Goal: Information Seeking & Learning: Learn about a topic

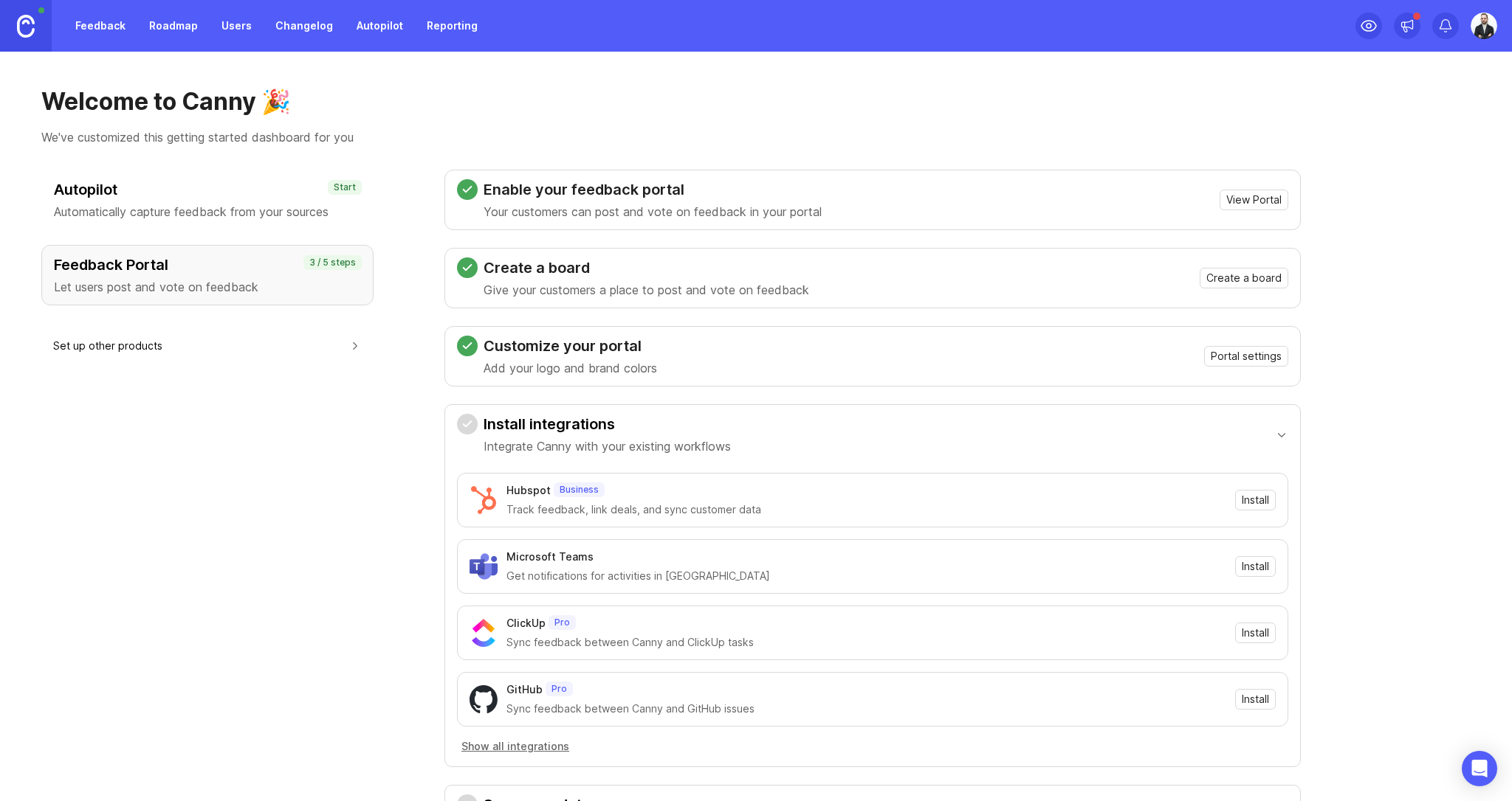
click at [491, 103] on h1 "Welcome to Canny 🎉" at bounding box center [756, 101] width 1430 height 29
click at [98, 29] on link "Feedback" at bounding box center [100, 26] width 68 height 27
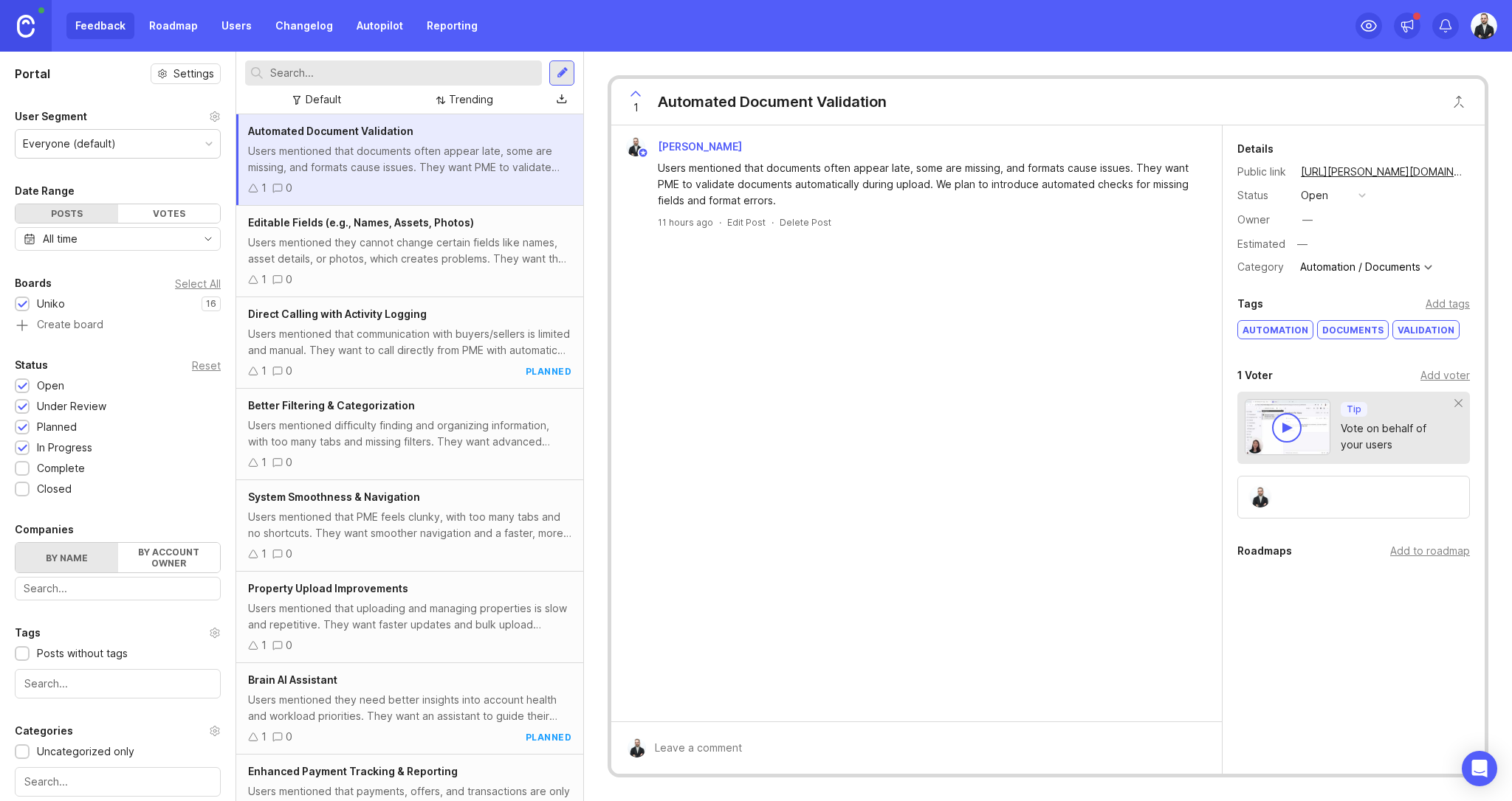
click at [718, 745] on div at bounding box center [927, 747] width 563 height 28
click at [672, 754] on div at bounding box center [672, 750] width 28 height 16
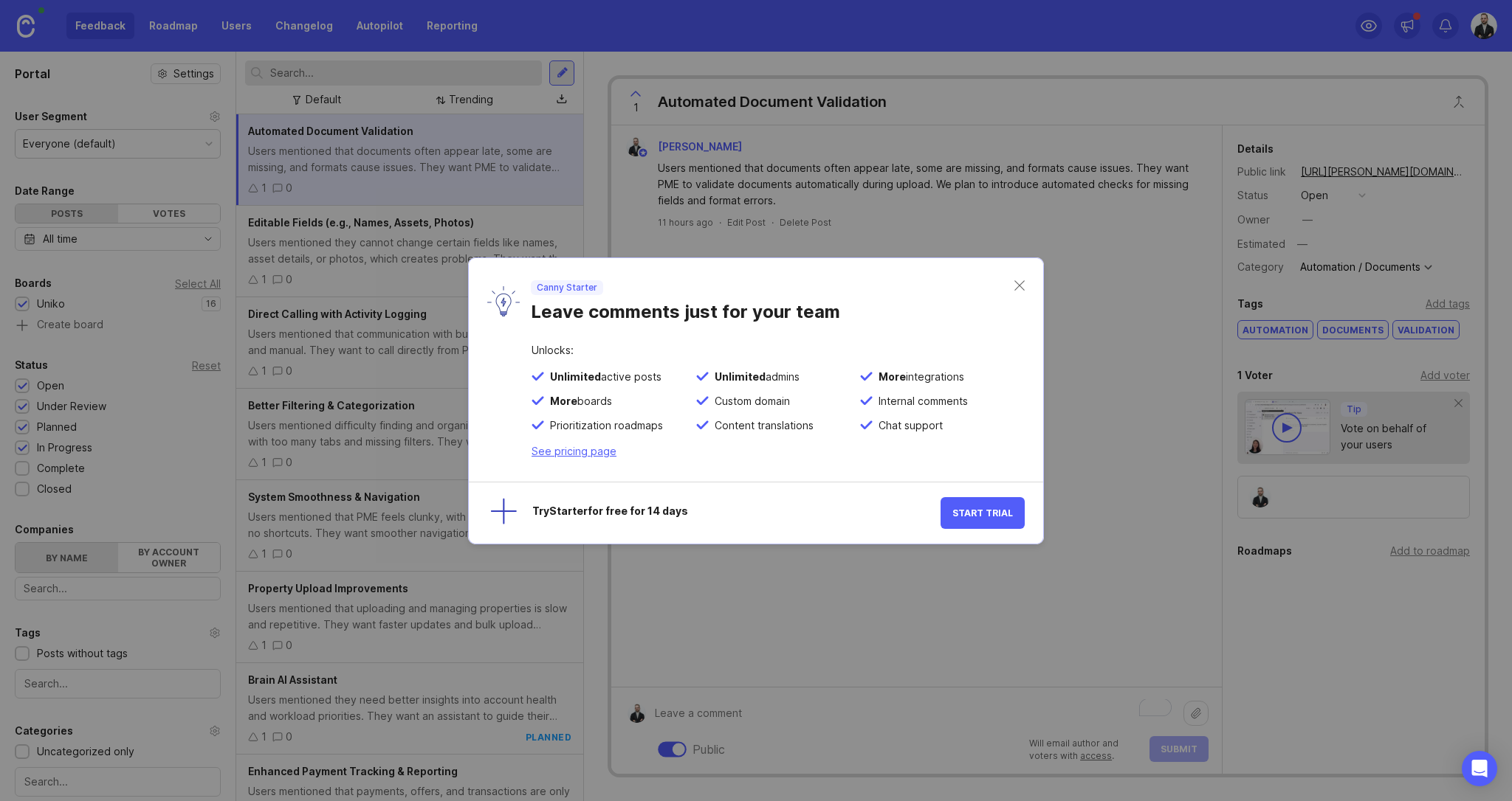
click at [1026, 284] on div "Canny Starter Leave comments just for your team" at bounding box center [756, 302] width 574 height 87
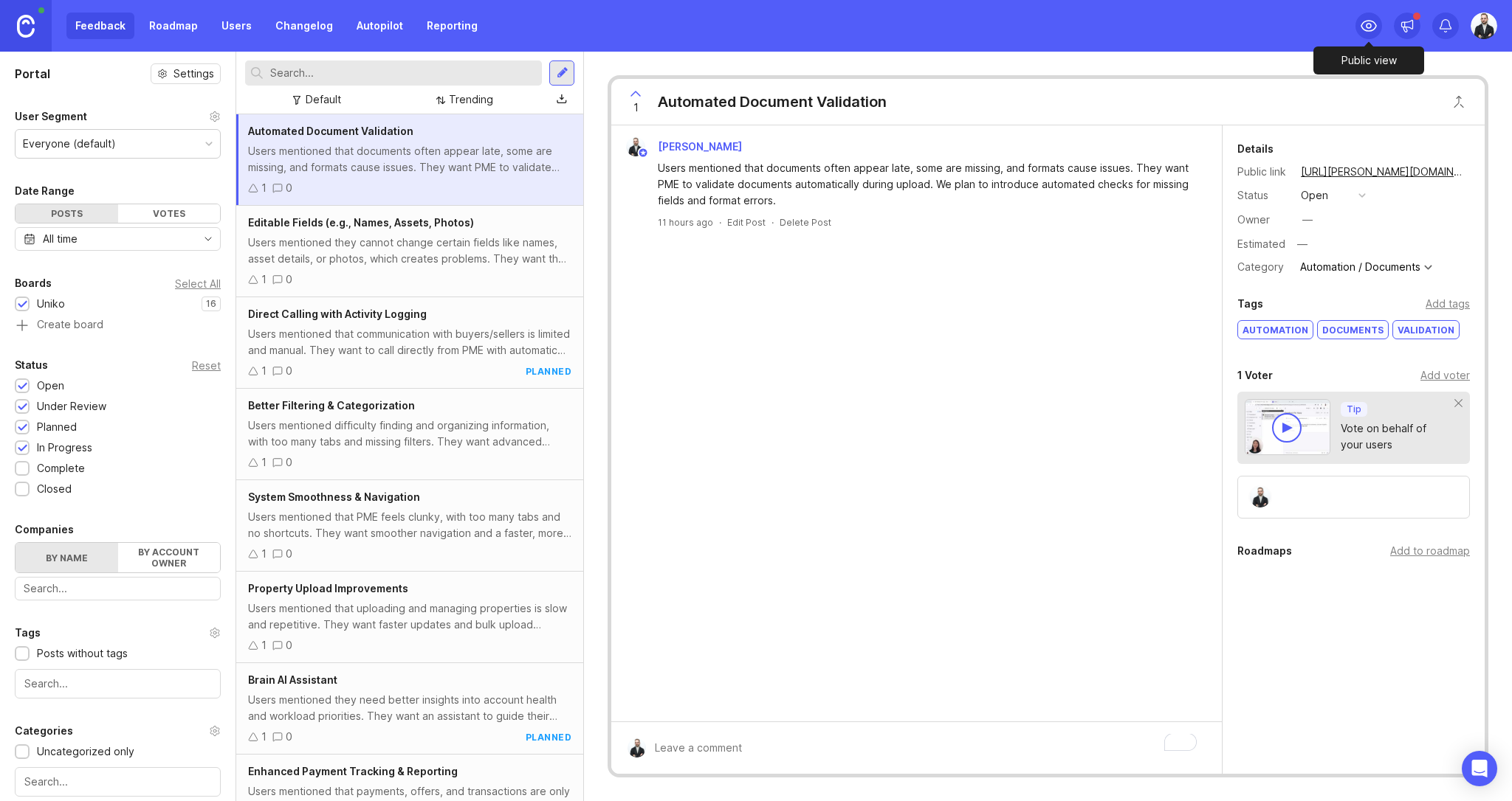
click at [1366, 28] on icon at bounding box center [1369, 25] width 17 height 17
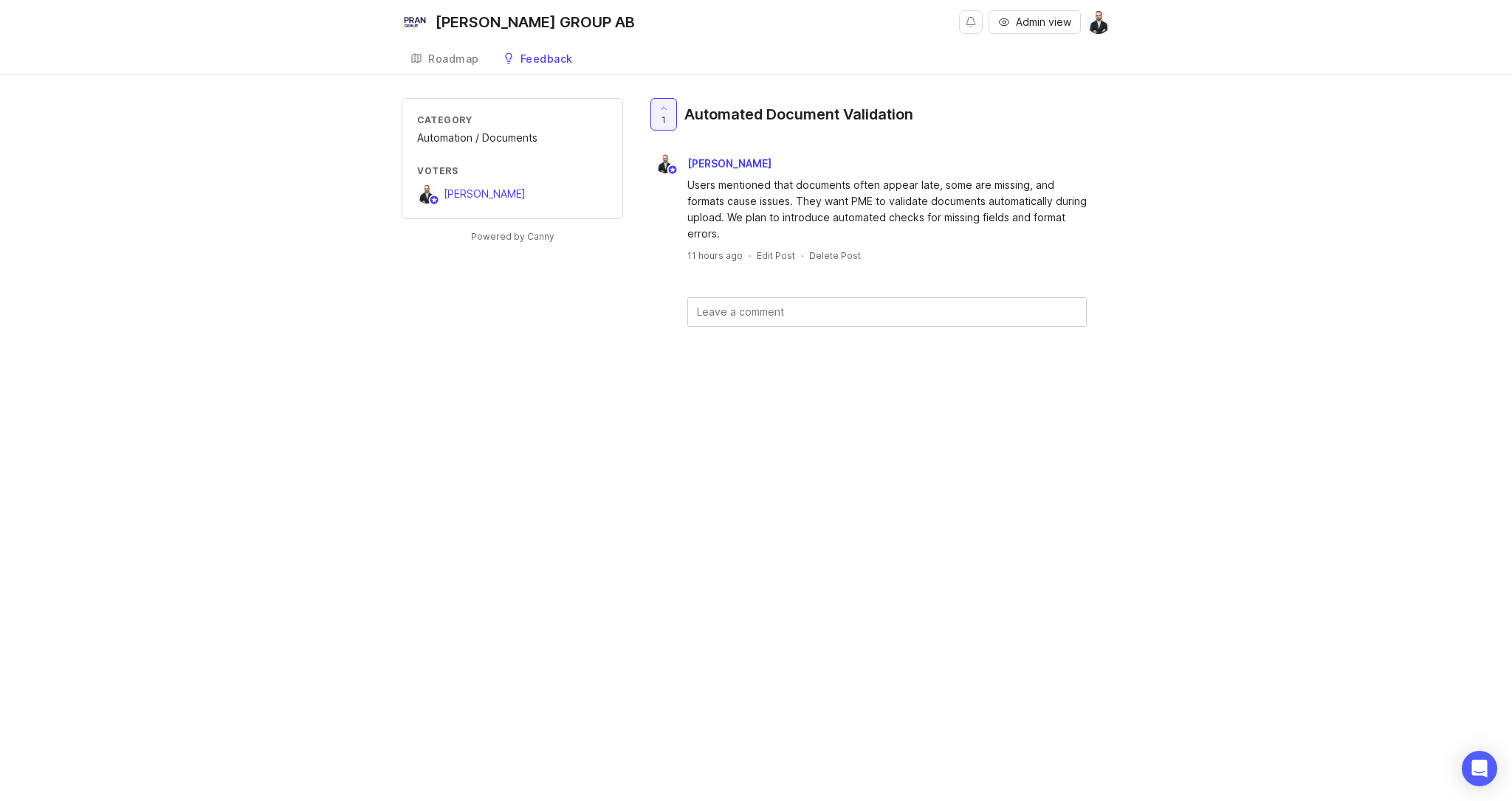
click at [464, 26] on div "[PERSON_NAME] GROUP AB" at bounding box center [536, 22] width 199 height 15
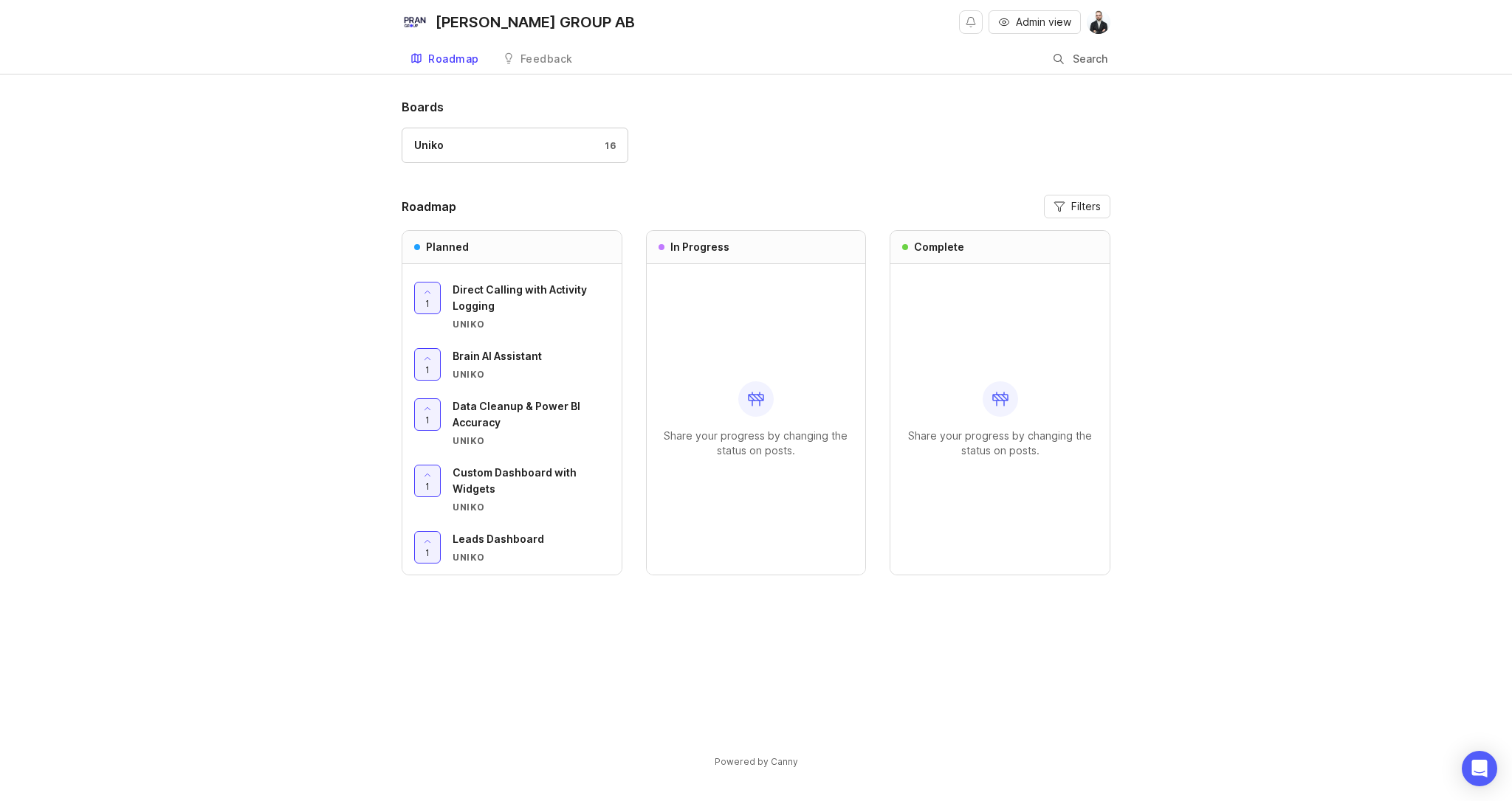
click at [544, 61] on div "Feedback" at bounding box center [547, 59] width 52 height 10
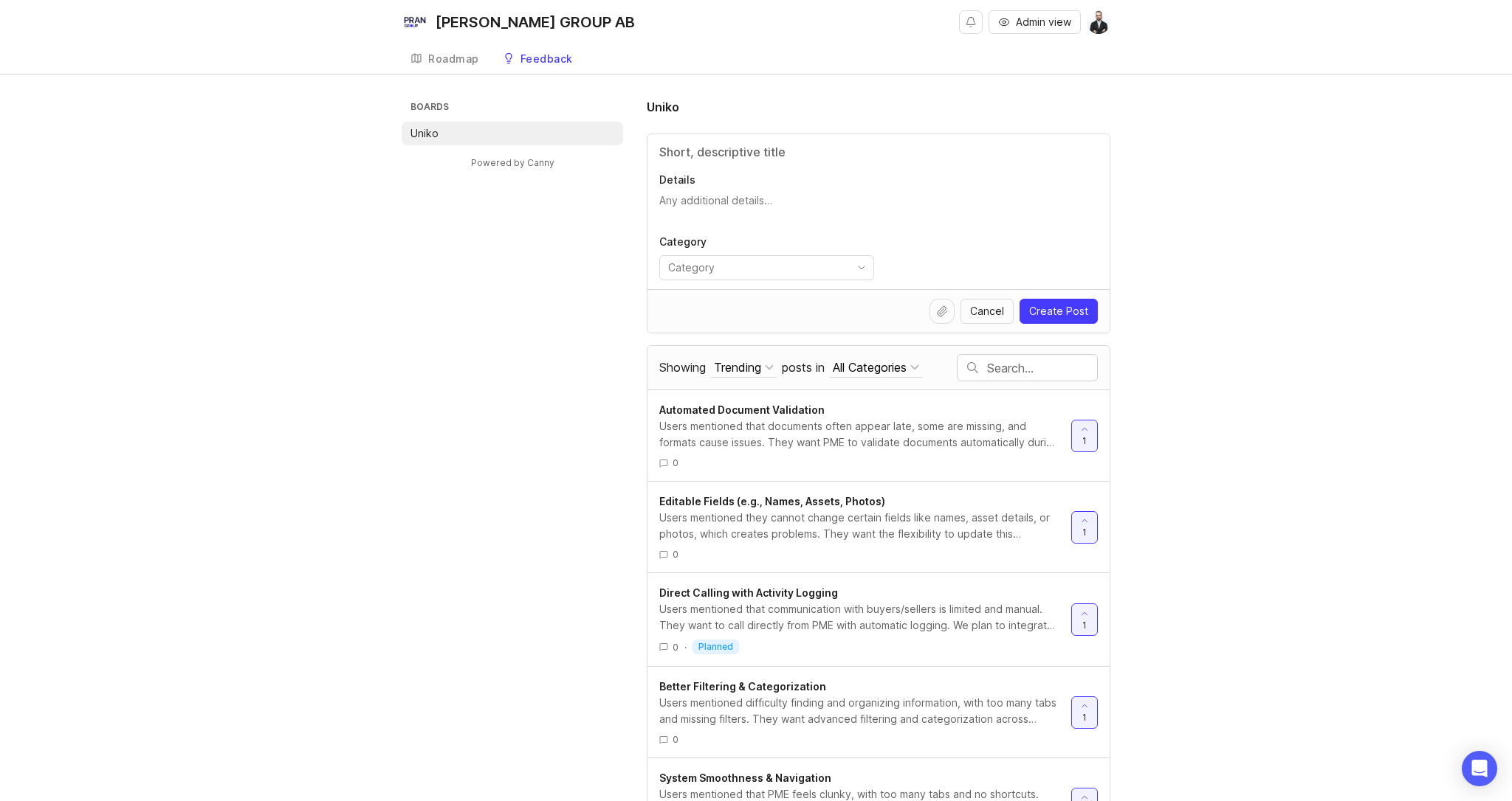
click at [460, 57] on div "Roadmap" at bounding box center [453, 59] width 51 height 10
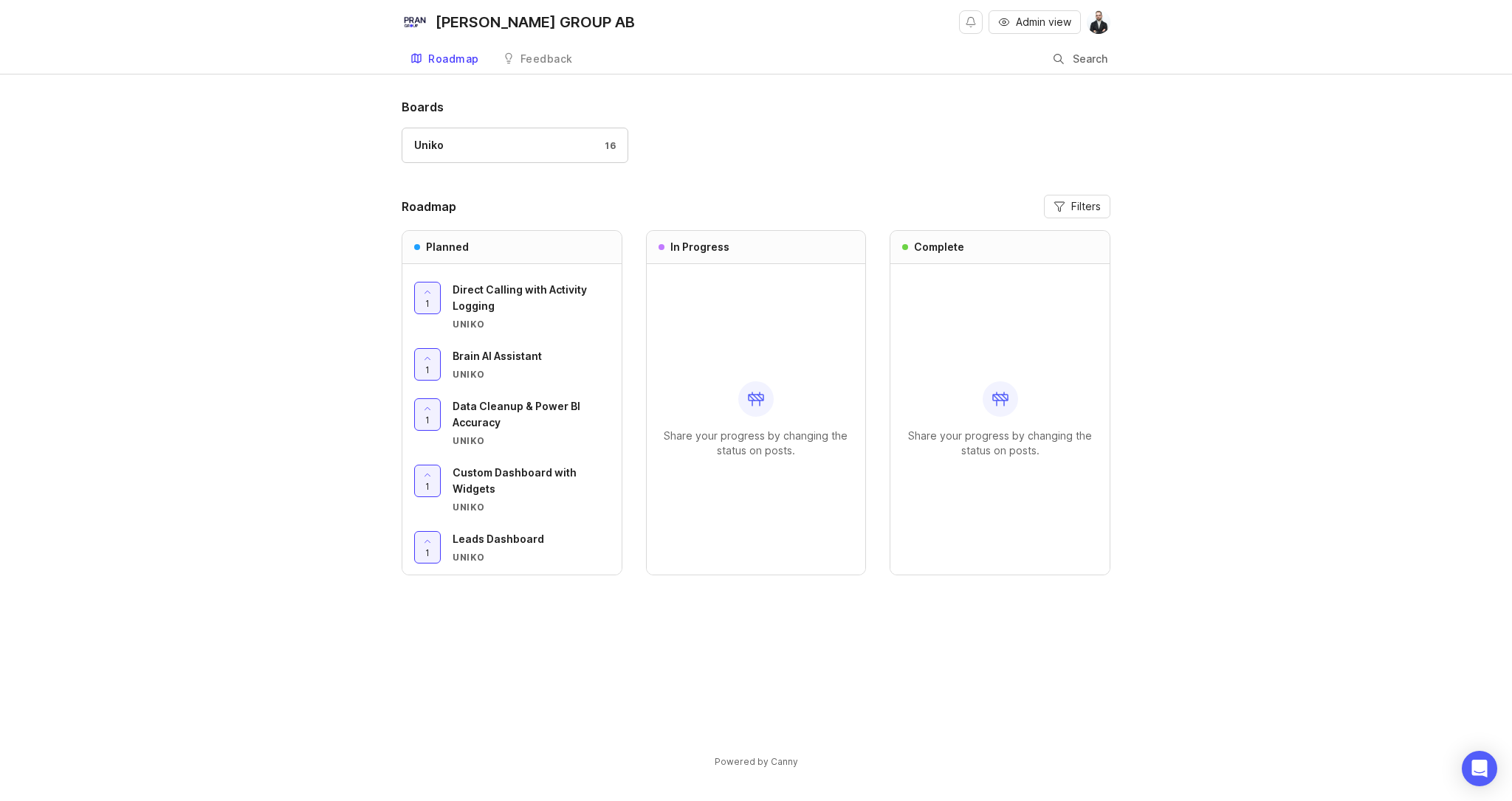
click at [571, 293] on span "Direct Calling with Activity Logging" at bounding box center [520, 297] width 135 height 28
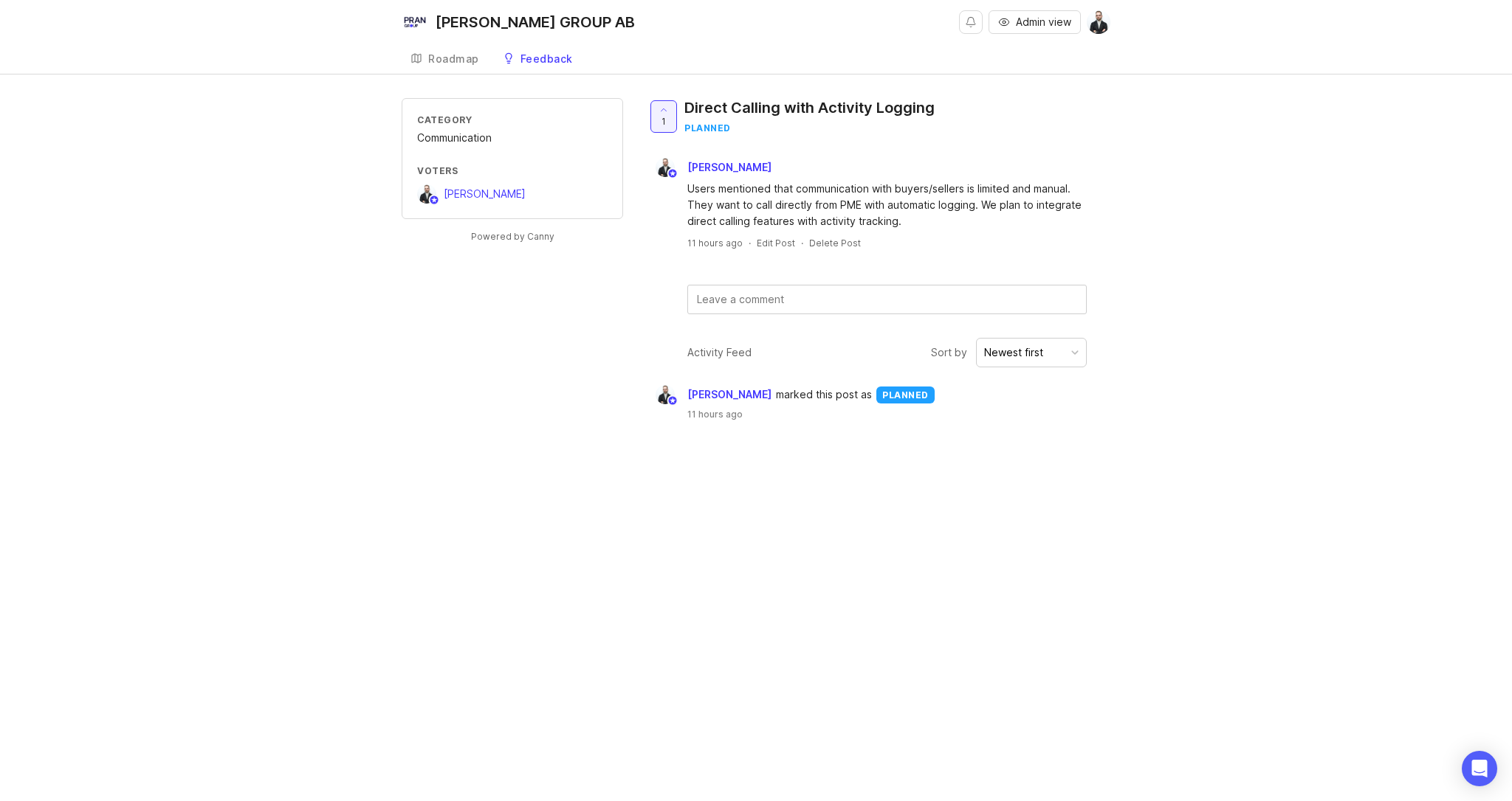
click at [862, 289] on textarea at bounding box center [887, 299] width 398 height 28
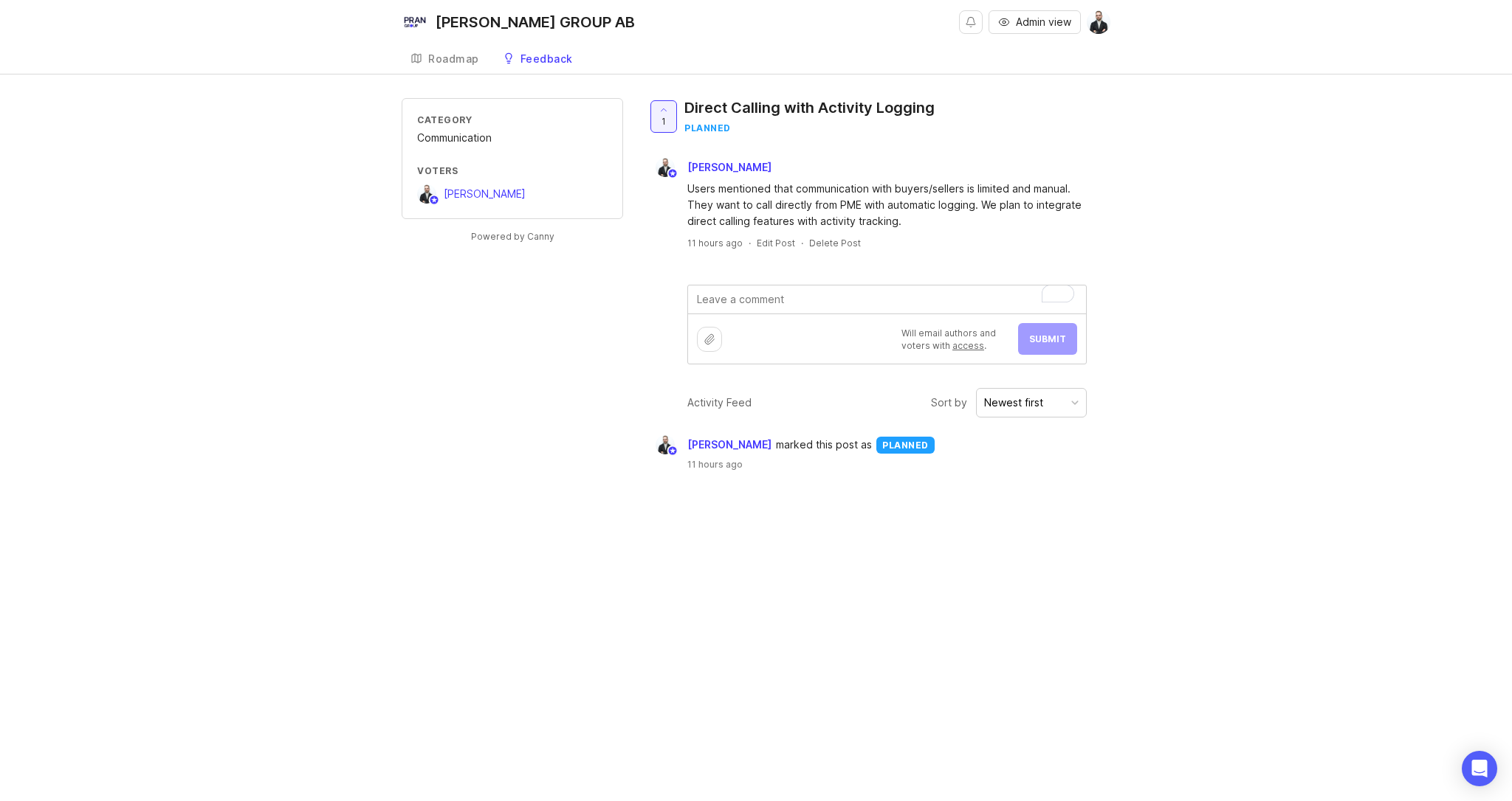
click at [1196, 259] on div "Category Communication Voters [PERSON_NAME] Powered by Canny 1 Direct Calling w…" at bounding box center [756, 296] width 1512 height 396
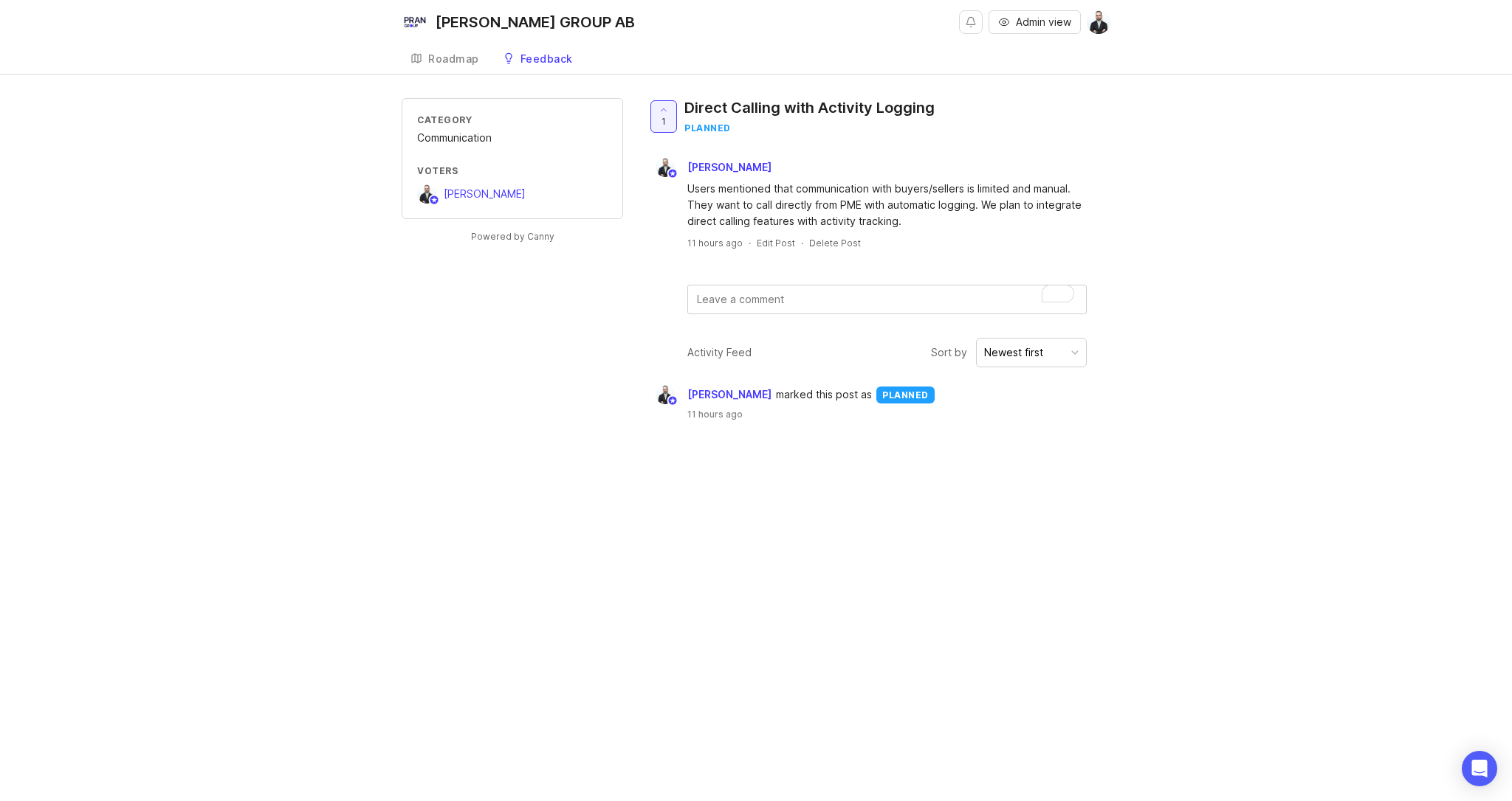
click at [469, 62] on div "Roadmap" at bounding box center [453, 59] width 51 height 10
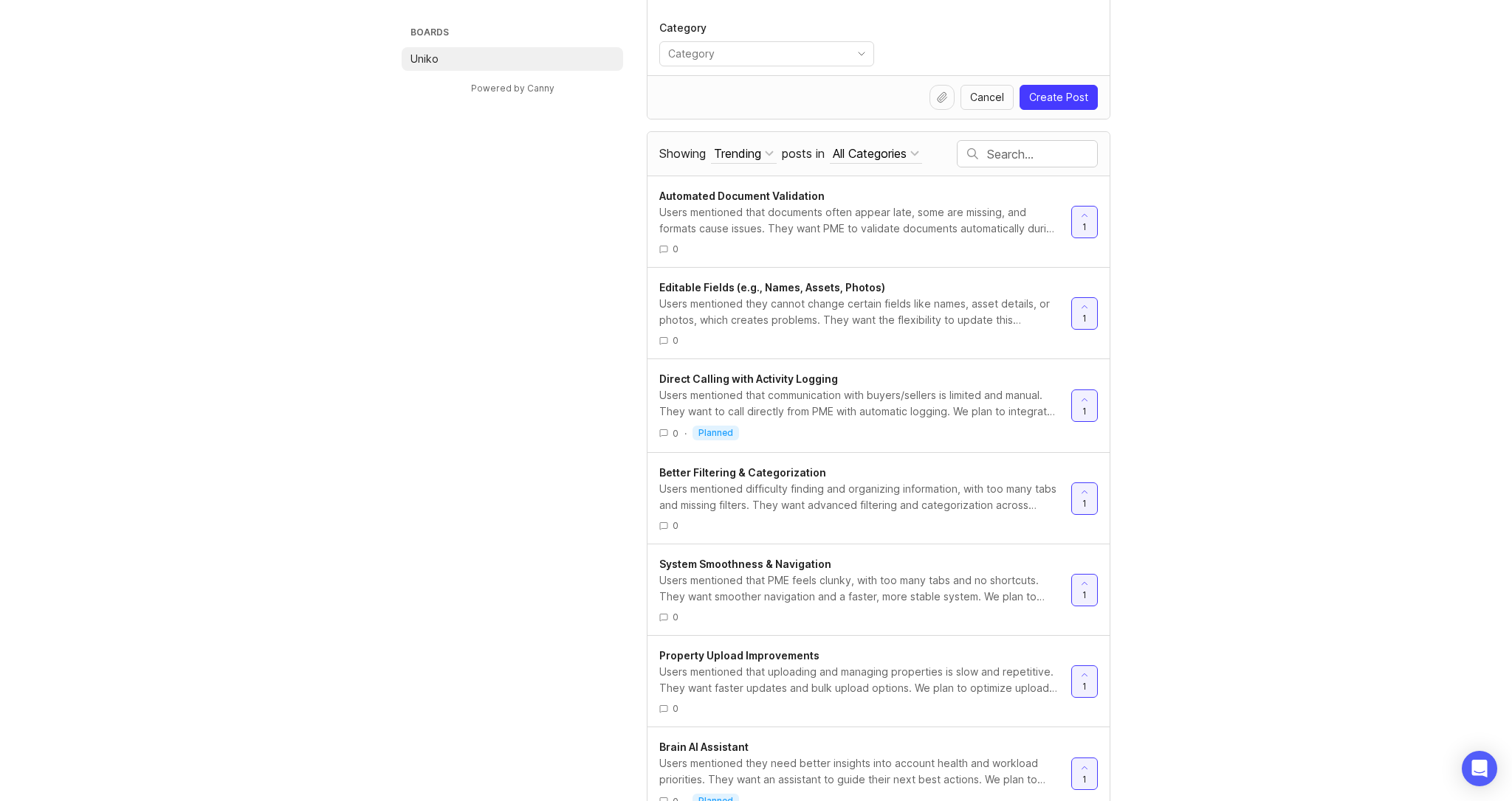
scroll to position [216, 0]
click at [894, 153] on div "All Categories" at bounding box center [870, 151] width 74 height 17
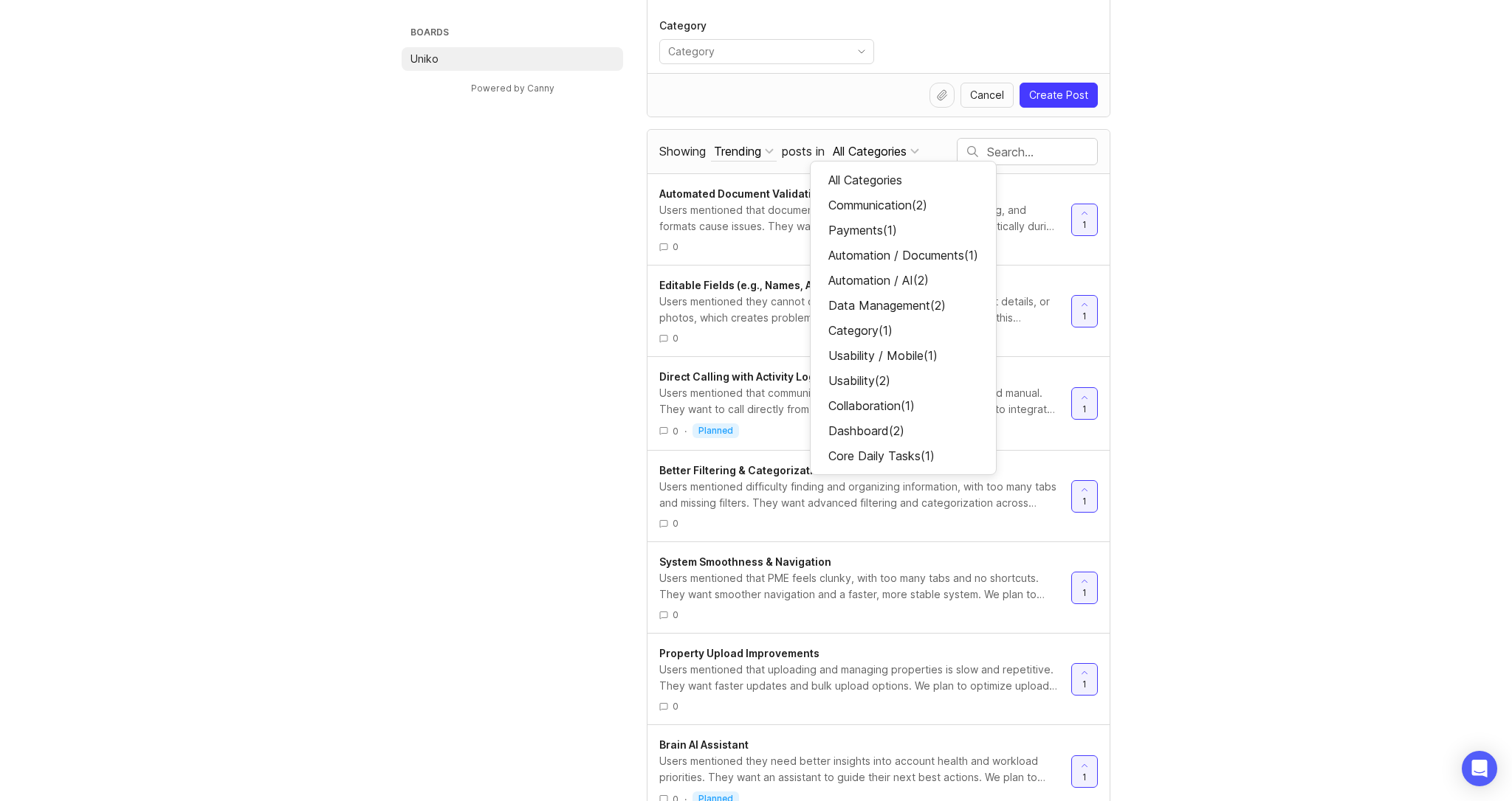
click at [921, 300] on div "Data Management ( 2 )" at bounding box center [904, 305] width 185 height 25
